Goal: Information Seeking & Learning: Learn about a topic

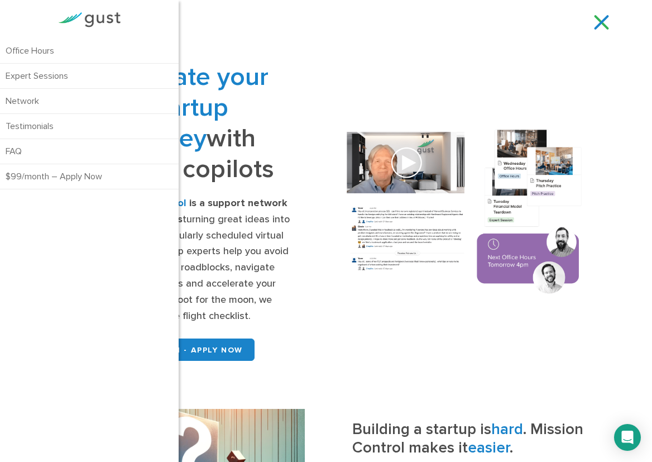
click at [367, 71] on div "Navigate your startup journey with expert copilots Gust Mission Control is a su…" at bounding box center [326, 212] width 554 height 303
click at [603, 18] on link at bounding box center [602, 22] width 20 height 17
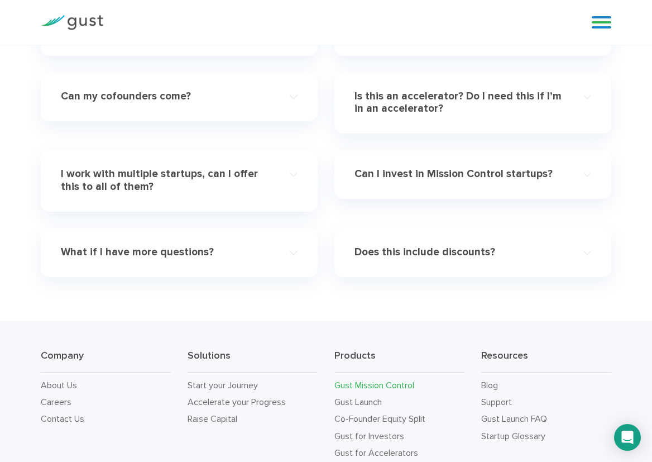
scroll to position [3242, 0]
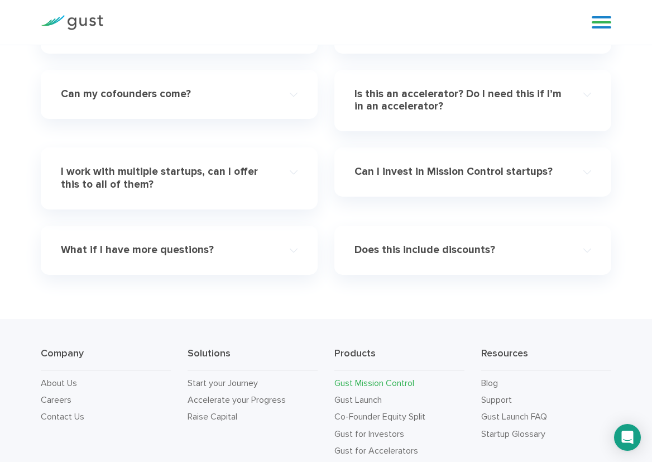
click at [164, 92] on h4 "Can my cofounders come?" at bounding box center [167, 94] width 213 height 13
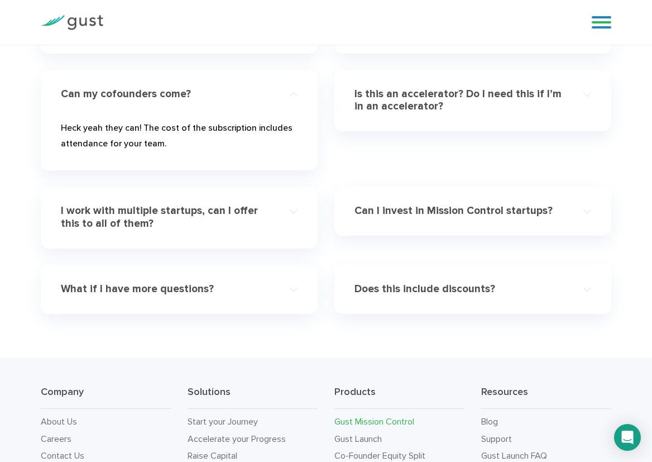
click at [372, 90] on h4 "Is this an accelerator? Do I need this if I’m in an accelerator?" at bounding box center [461, 101] width 213 height 26
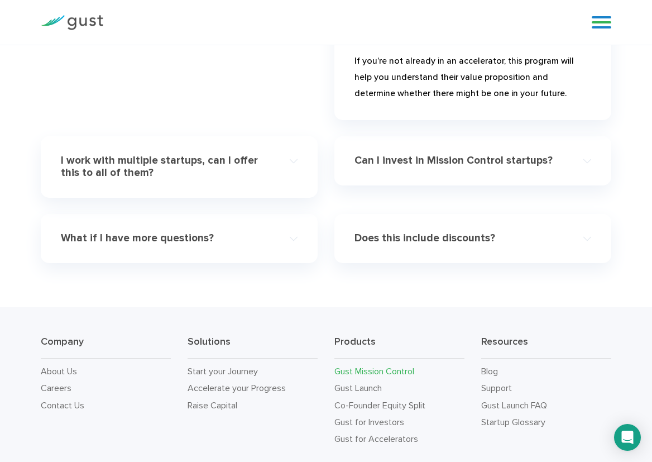
scroll to position [3603, 0]
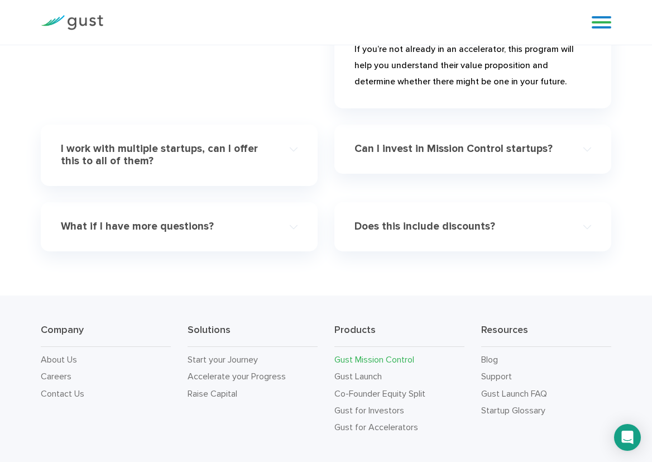
click at [371, 146] on h4 "Can I invest in Mission Control startups?" at bounding box center [461, 148] width 213 height 13
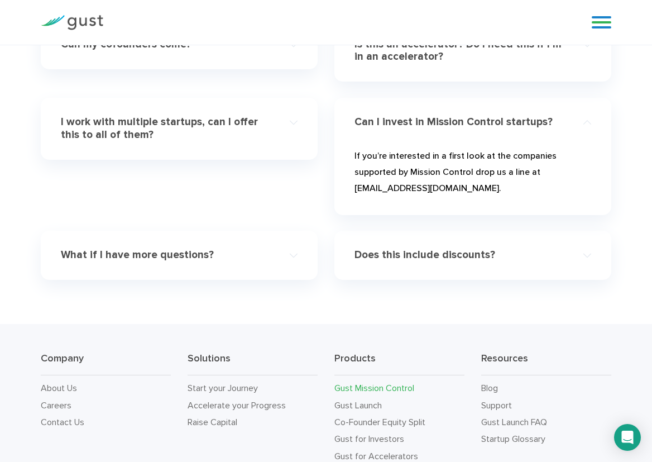
scroll to position [3284, 0]
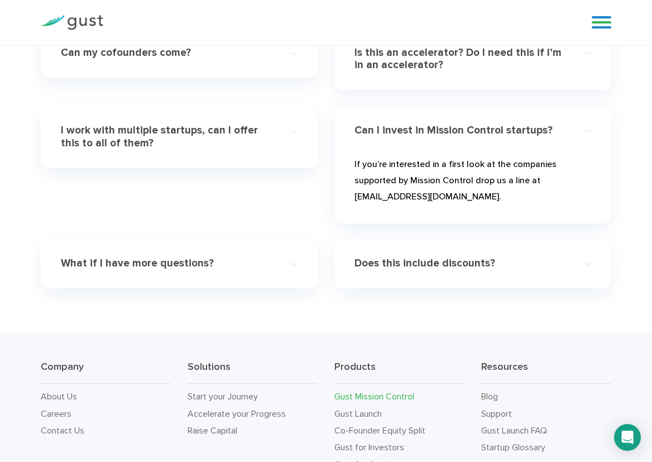
click at [165, 128] on h4 "I work with multiple startups, can I offer this to all of them?" at bounding box center [167, 137] width 213 height 26
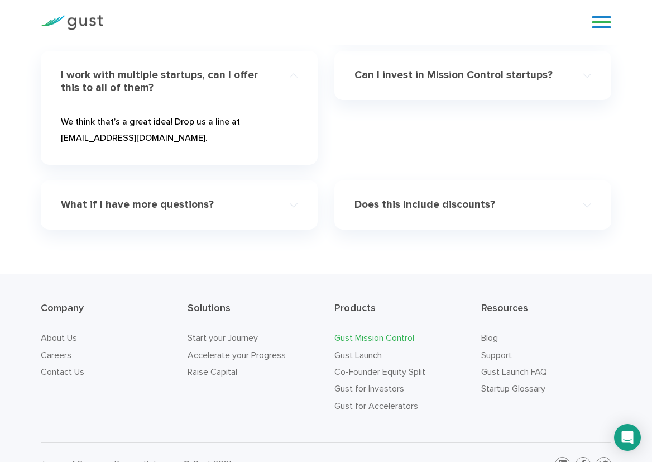
scroll to position [3341, 0]
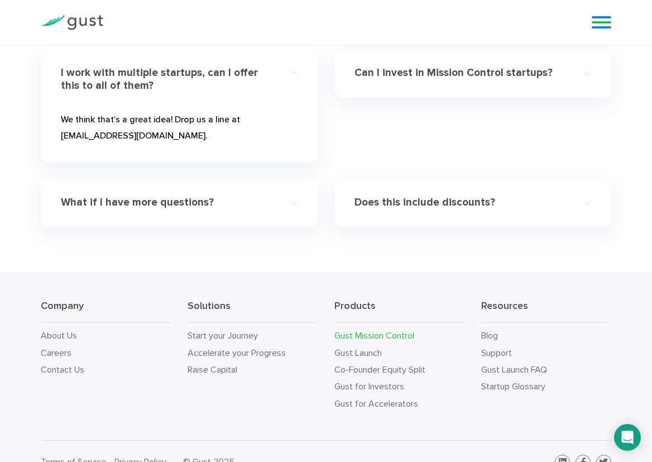
click at [144, 198] on h4 "What if I have more questions?" at bounding box center [167, 202] width 213 height 13
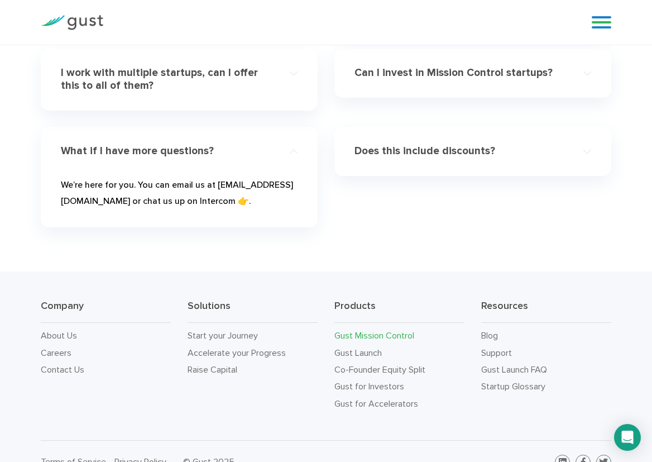
click at [376, 146] on h4 "Does this include discounts?" at bounding box center [461, 151] width 213 height 13
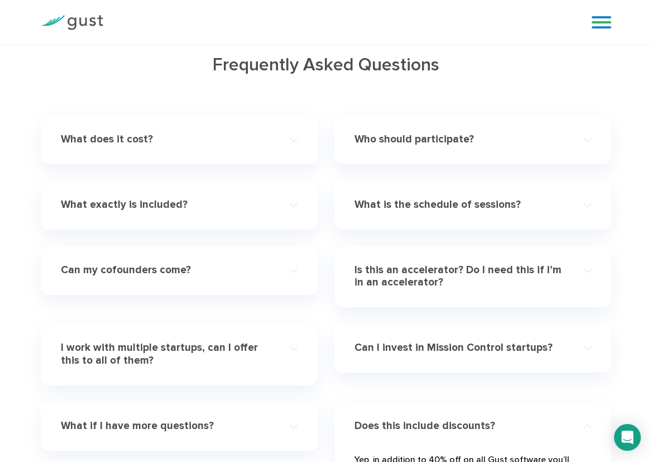
scroll to position [3066, 0]
click at [132, 141] on h4 "What does it cost?" at bounding box center [167, 139] width 213 height 13
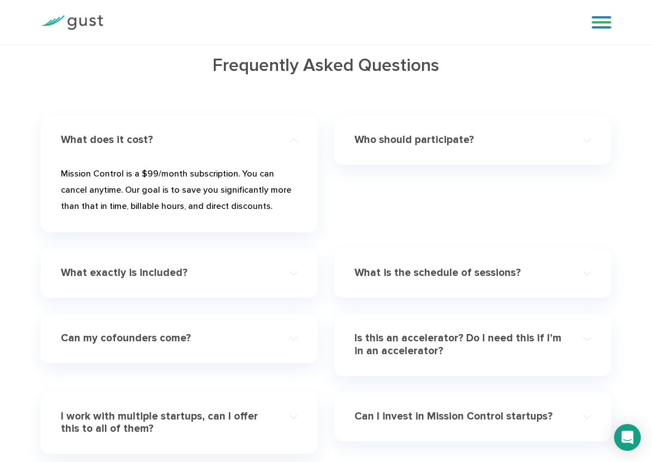
click at [132, 141] on h4 "What does it cost?" at bounding box center [167, 139] width 213 height 13
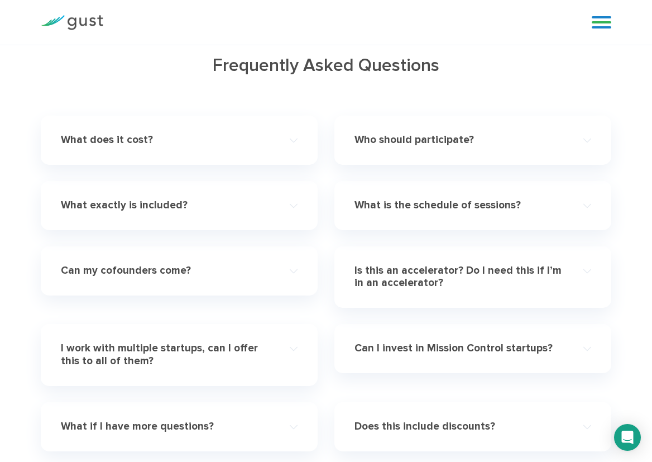
click at [376, 208] on h4 "What is the schedule of sessions?" at bounding box center [461, 205] width 213 height 13
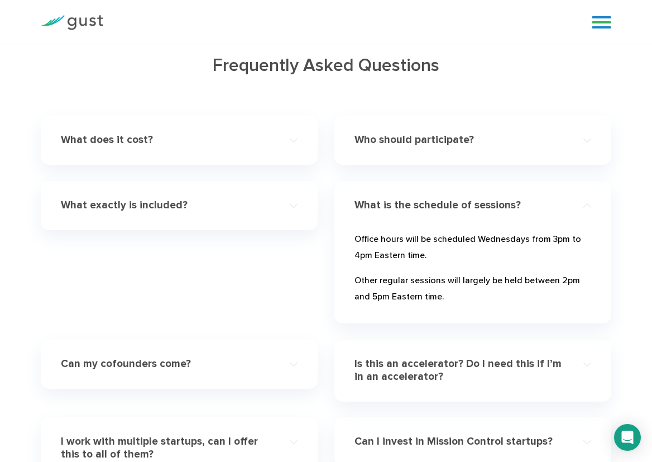
click at [370, 202] on h4 "What is the schedule of sessions?" at bounding box center [461, 205] width 213 height 13
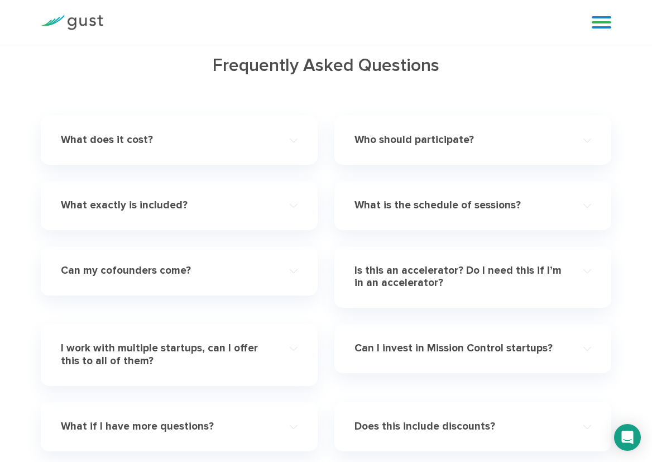
click at [130, 201] on h4 "What exactly is included?" at bounding box center [167, 205] width 213 height 13
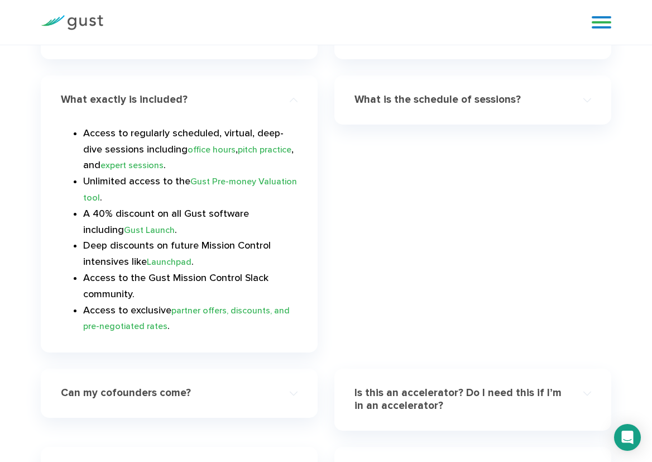
scroll to position [3174, 0]
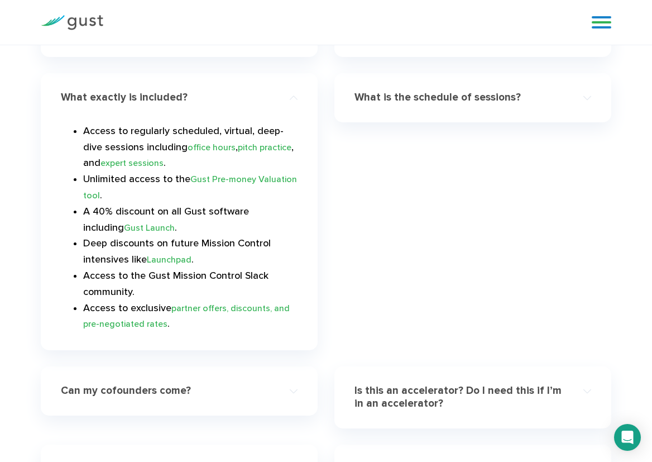
click at [330, 96] on div "What is the schedule of sessions? Office hours will be scheduled Wednesdays fro…" at bounding box center [473, 219] width 294 height 293
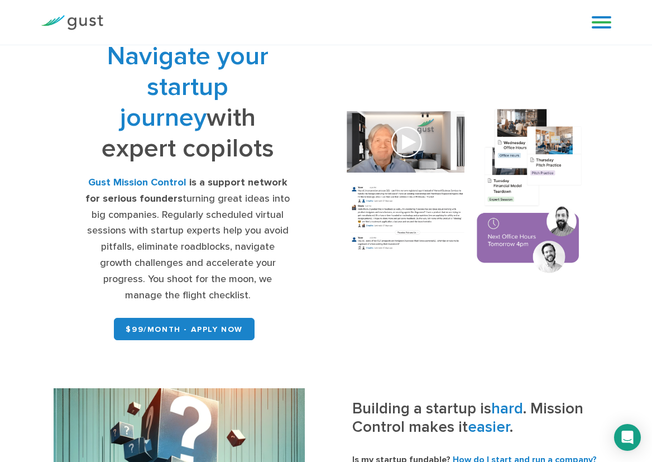
scroll to position [0, 0]
